Goal: Navigation & Orientation: Find specific page/section

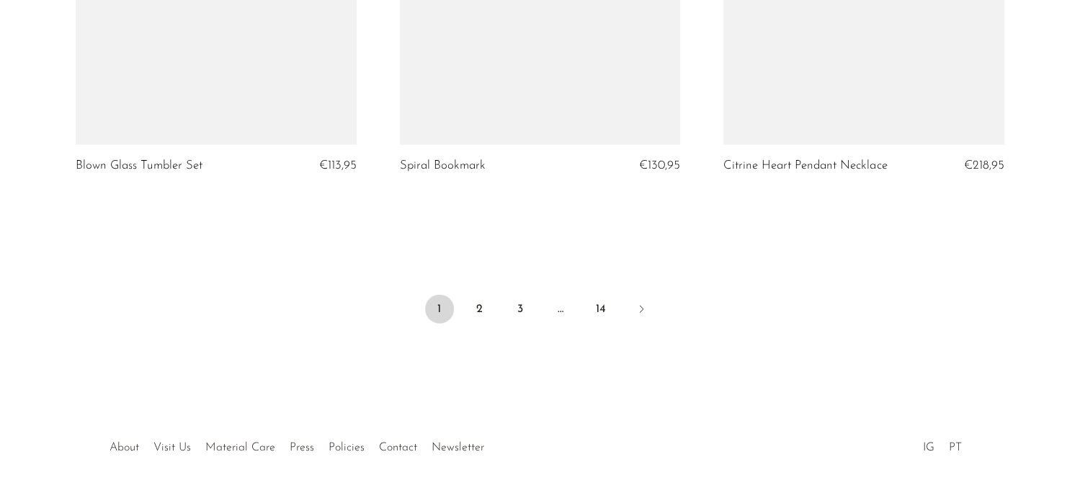
scroll to position [5469, 0]
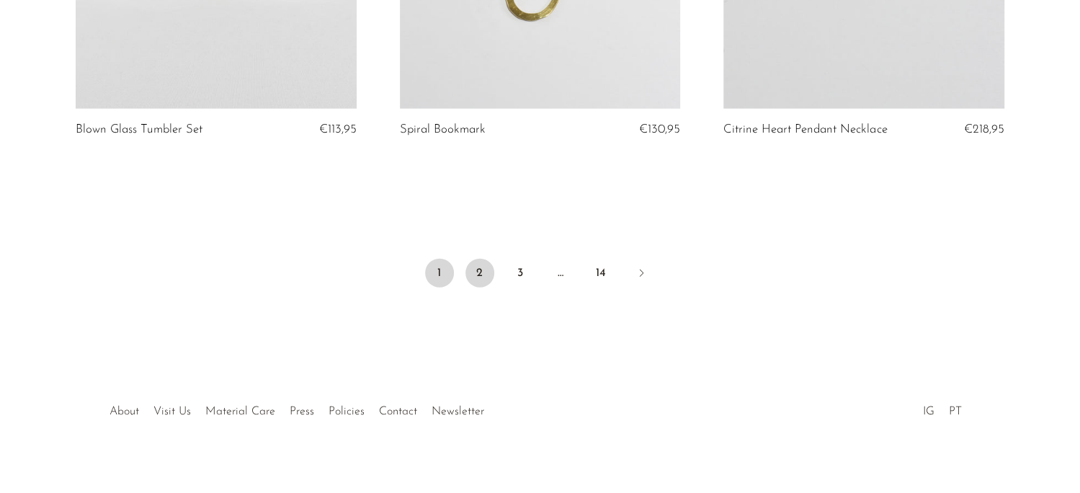
click at [481, 262] on link "2" at bounding box center [480, 273] width 29 height 29
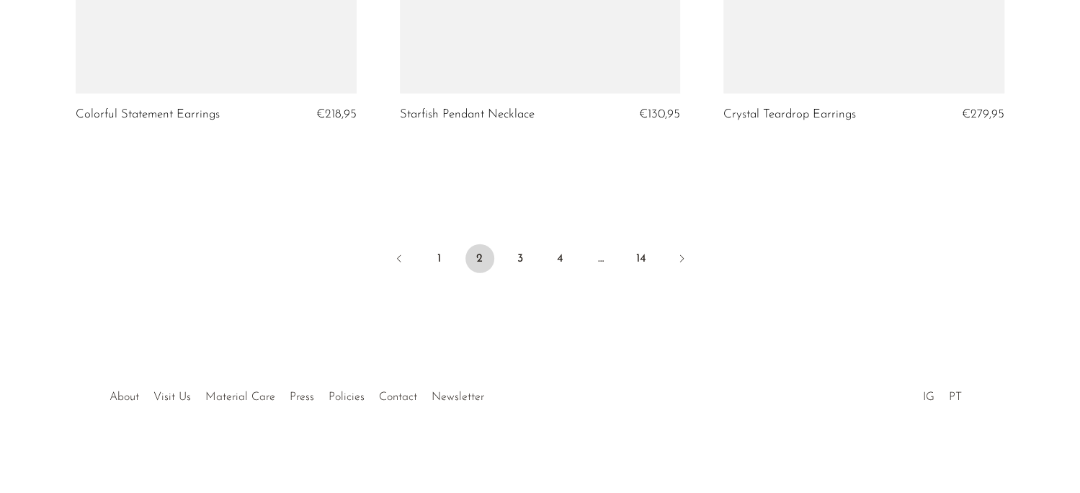
scroll to position [5482, 0]
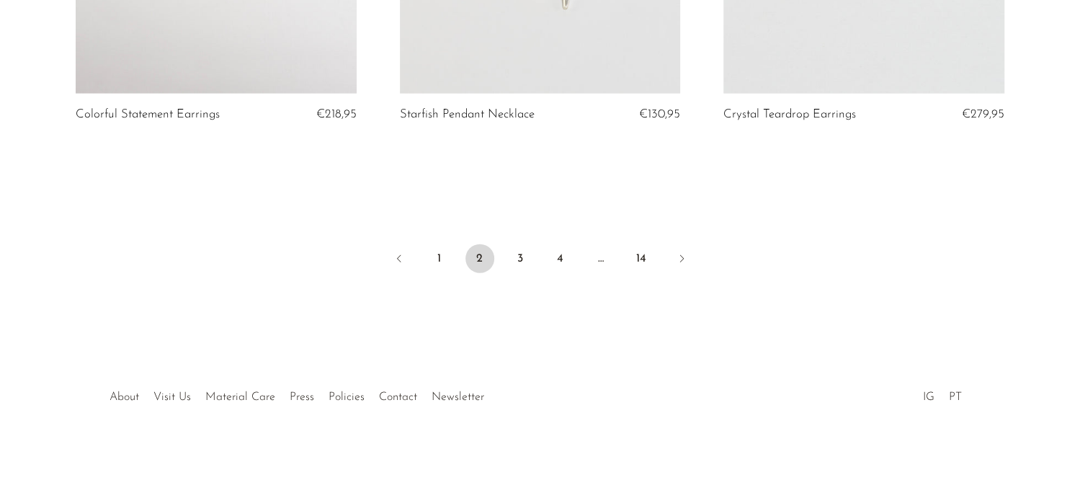
click at [528, 242] on ul "1 2 3 4 … 14" at bounding box center [540, 260] width 922 height 43
click at [526, 254] on link "3" at bounding box center [520, 258] width 29 height 29
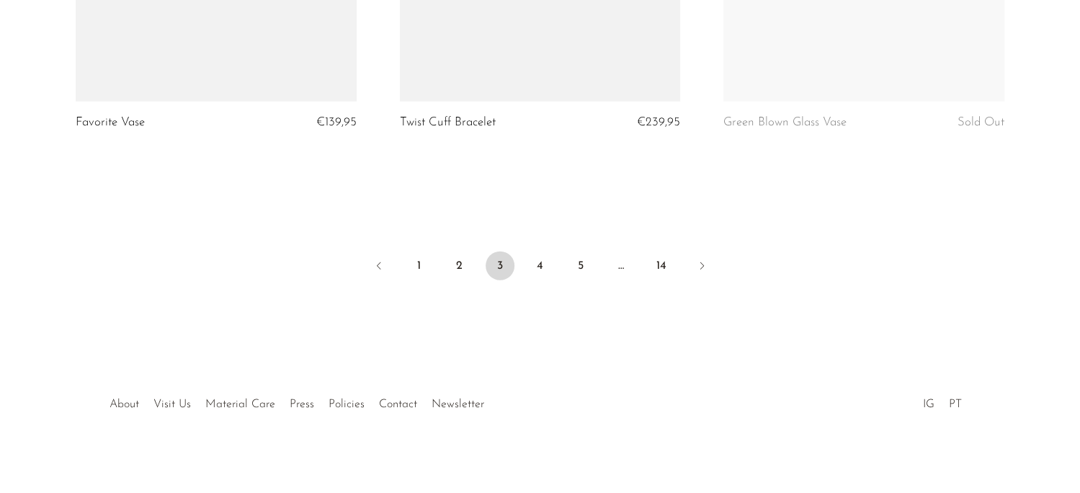
scroll to position [5482, 0]
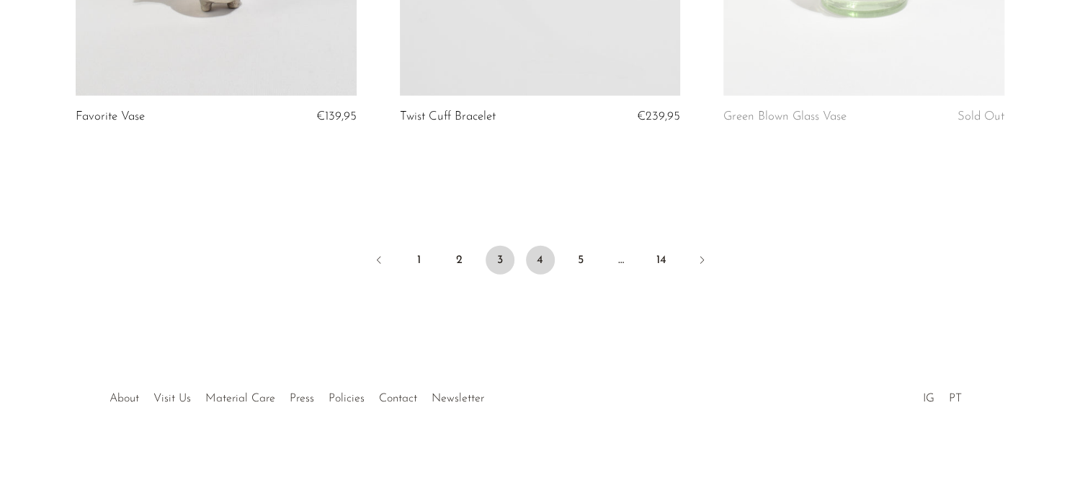
click at [535, 257] on link "4" at bounding box center [540, 260] width 29 height 29
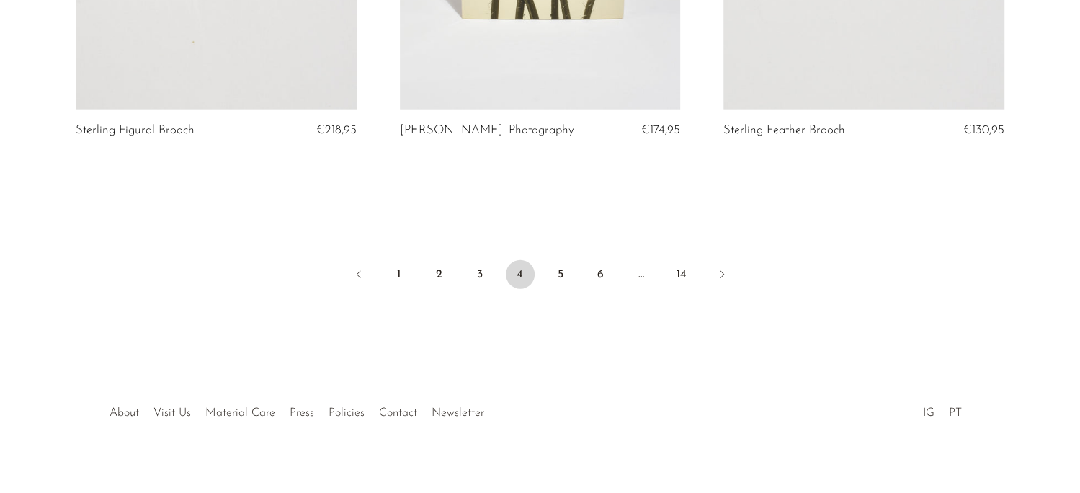
scroll to position [5482, 0]
